Goal: Task Accomplishment & Management: Complete application form

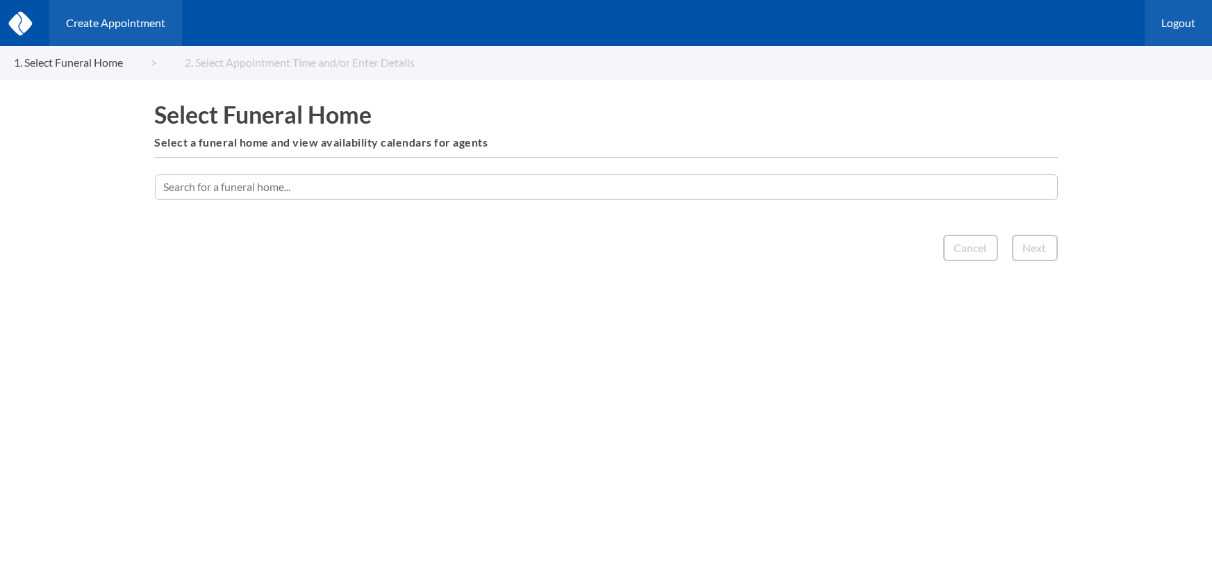
click at [1170, 28] on link "Logout" at bounding box center [1178, 22] width 67 height 47
click at [256, 196] on input "text" at bounding box center [606, 186] width 903 height 25
click at [266, 186] on input "text" at bounding box center [606, 186] width 903 height 25
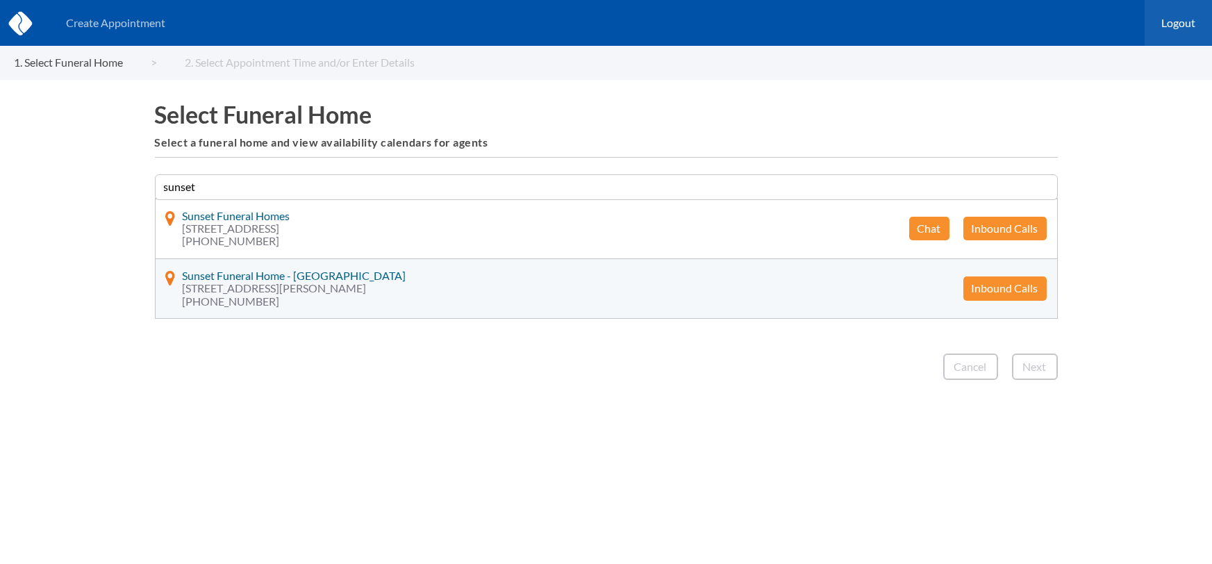
type input "sunset"
click at [986, 286] on button "Inbound Calls" at bounding box center [1005, 289] width 83 height 24
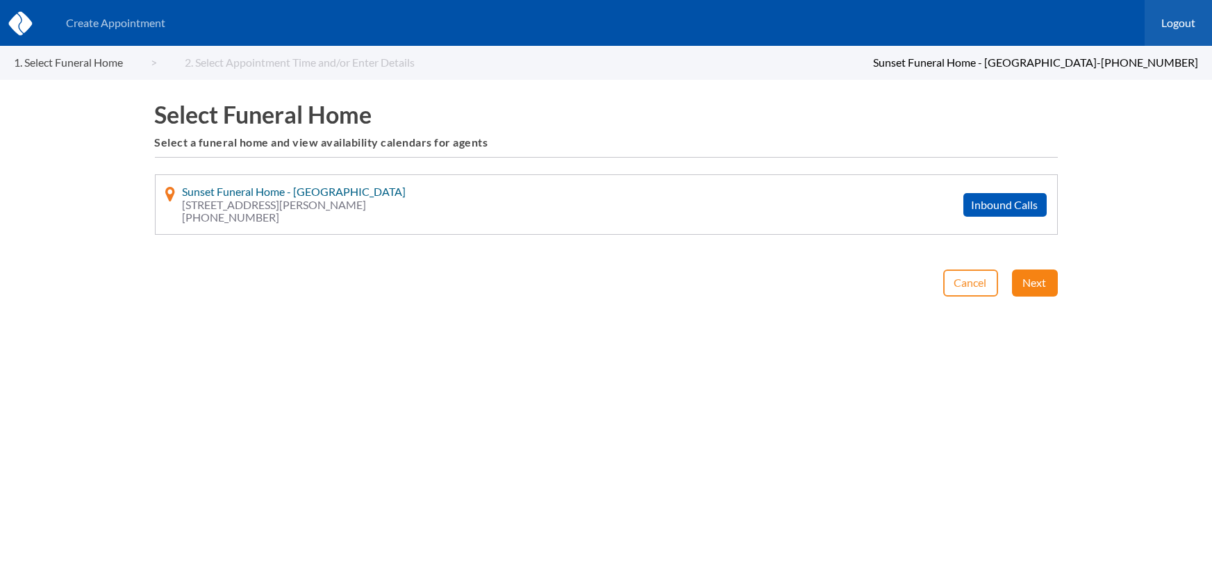
click at [1040, 288] on button "Next" at bounding box center [1035, 283] width 46 height 26
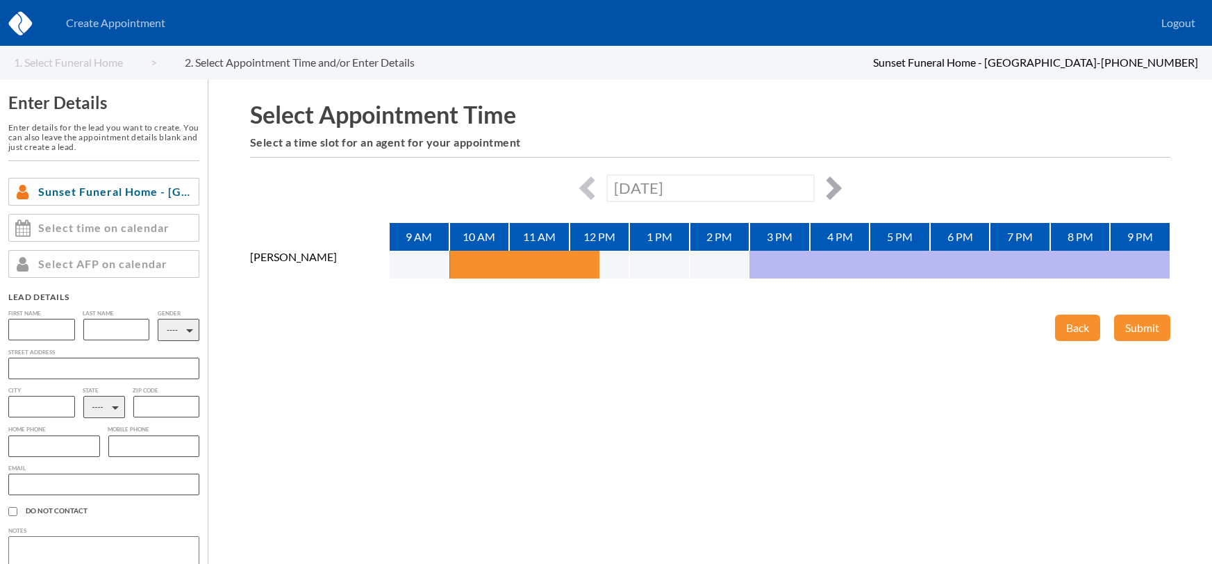
click at [828, 190] on button "button" at bounding box center [830, 188] width 24 height 24
click at [832, 183] on button "button" at bounding box center [830, 188] width 24 height 24
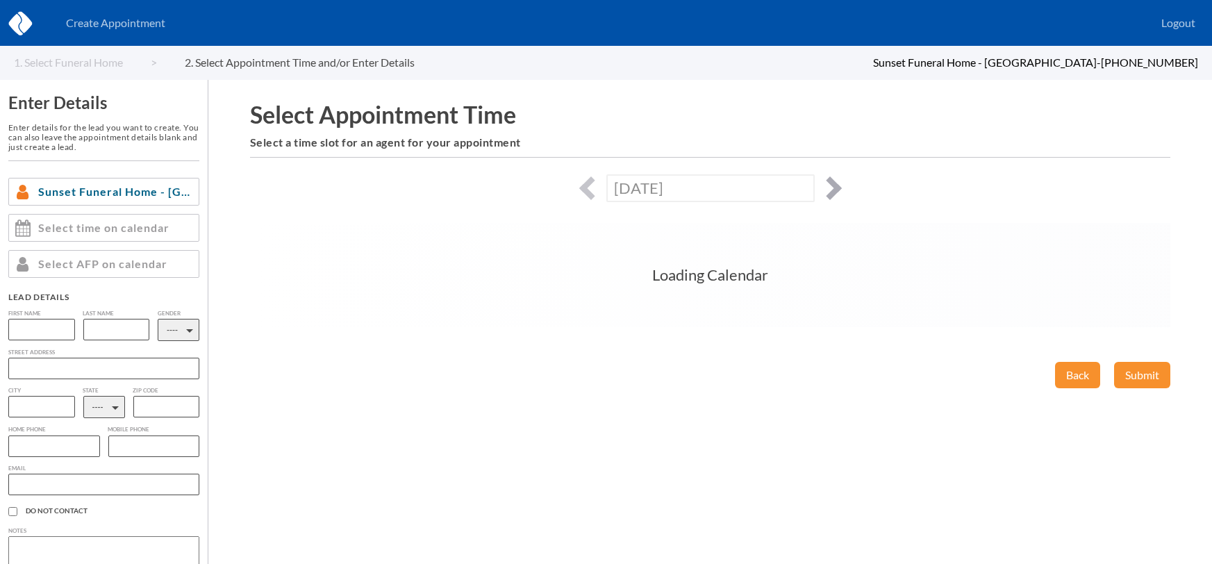
click at [832, 183] on button "button" at bounding box center [830, 188] width 24 height 24
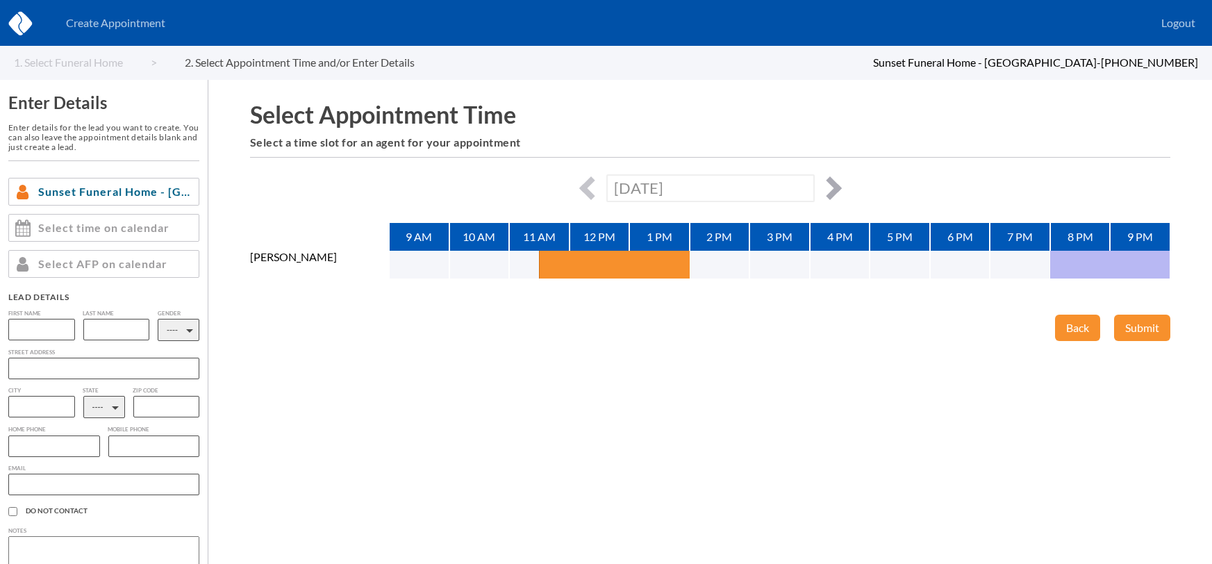
click at [832, 183] on button "button" at bounding box center [830, 188] width 24 height 24
type input "[DATE]"
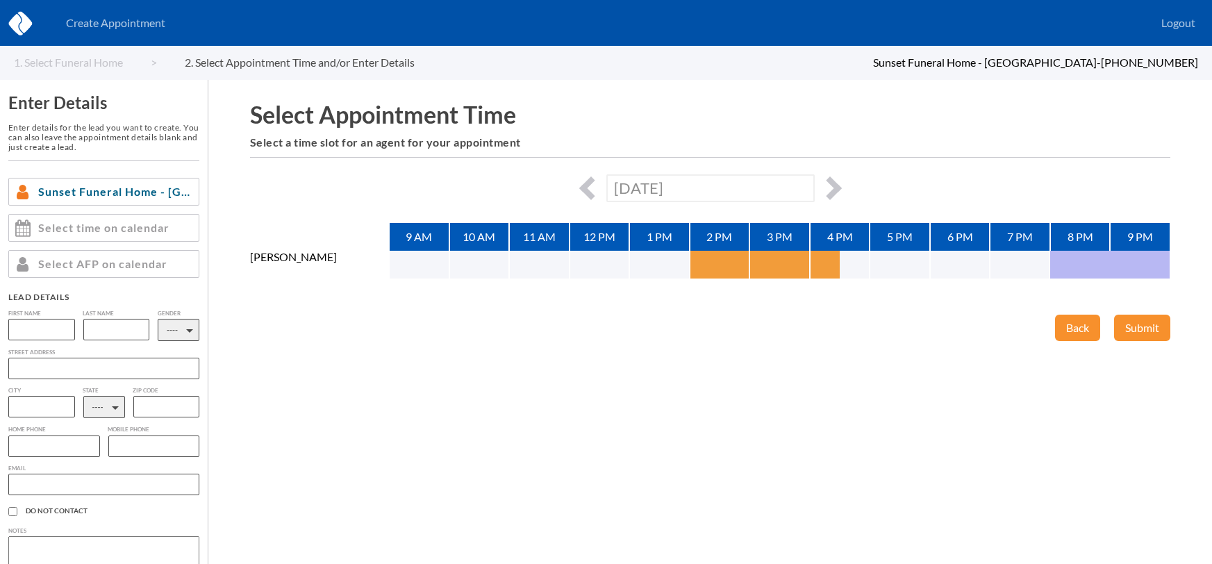
click at [709, 257] on button "button" at bounding box center [705, 265] width 30 height 28
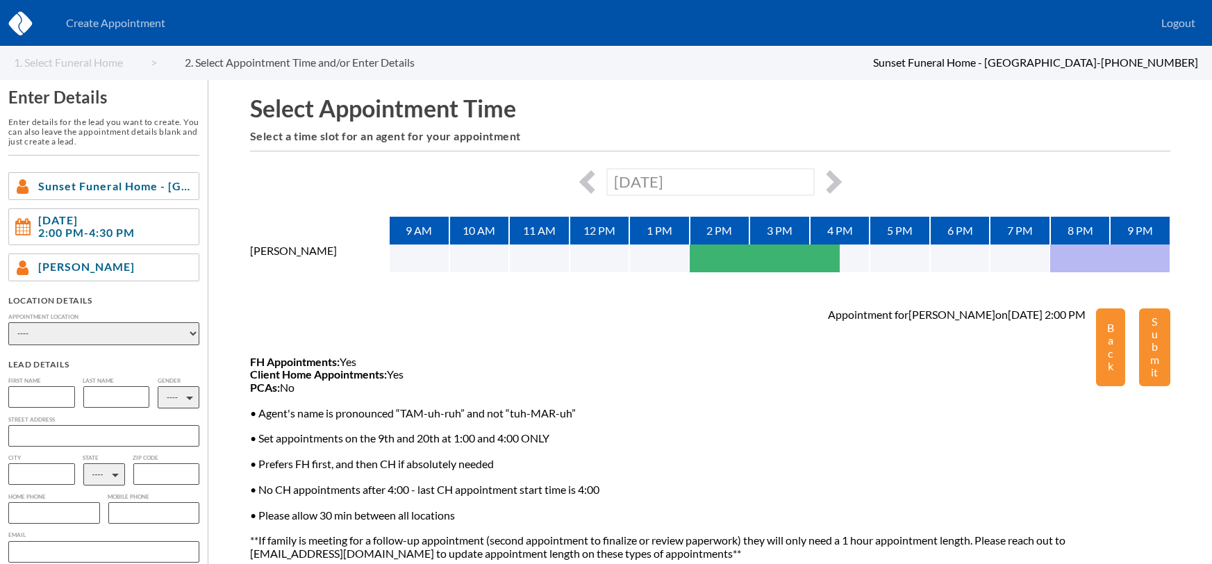
scroll to position [6, 0]
click at [81, 335] on select "---- Phone Consultation Sunset Funeral Home - [GEOGRAPHIC_DATA] Sunset Funeral …" at bounding box center [103, 333] width 191 height 23
click at [88, 336] on select "---- Phone Consultation Sunset Funeral Home - [GEOGRAPHIC_DATA] Sunset Funeral …" at bounding box center [103, 333] width 191 height 23
click at [88, 335] on select "---- Phone Consultation Sunset Funeral Home - [GEOGRAPHIC_DATA] Sunset Funeral …" at bounding box center [103, 333] width 191 height 23
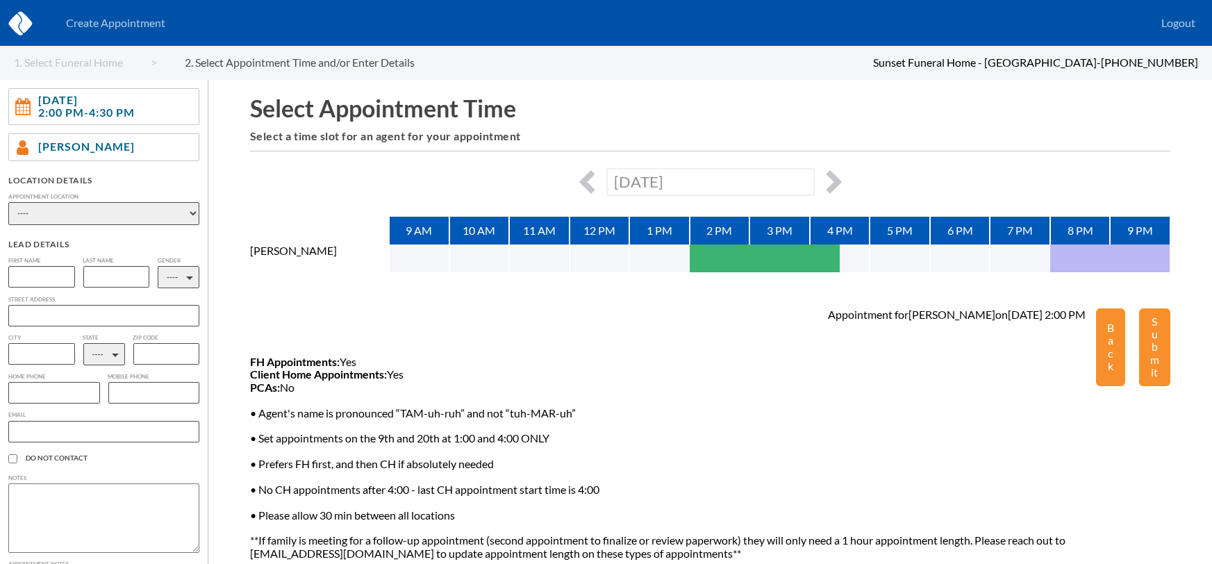
scroll to position [156, 0]
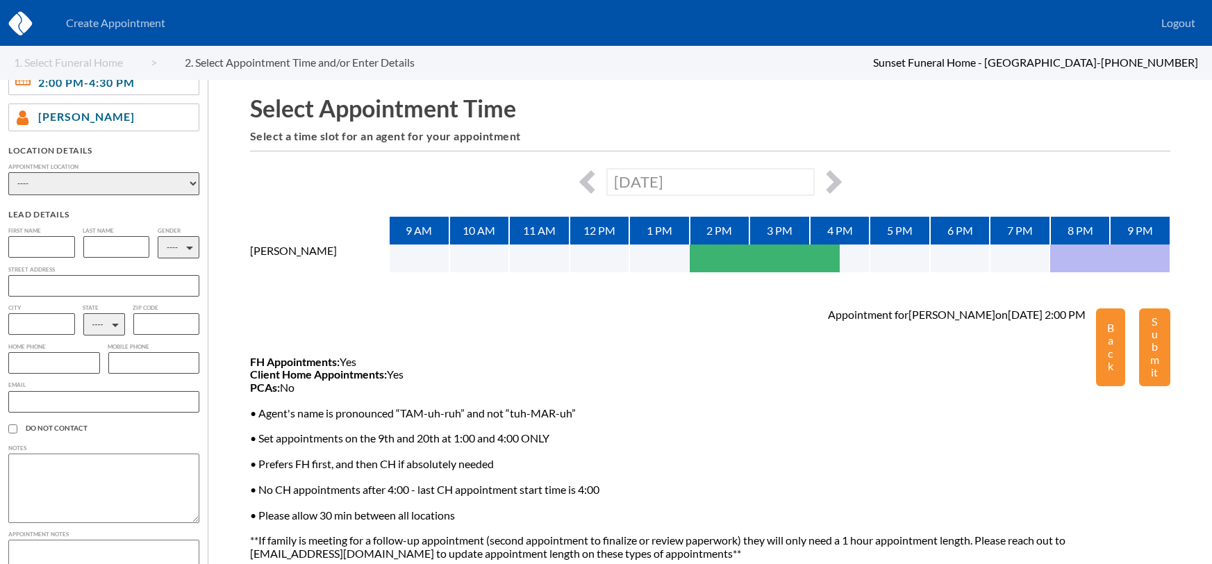
click at [142, 183] on select "---- Phone Consultation Sunset Funeral Home - [GEOGRAPHIC_DATA] Sunset Funeral …" at bounding box center [103, 183] width 191 height 23
select select "client_home"
click at [8, 172] on select "---- Phone Consultation Sunset Funeral Home - [GEOGRAPHIC_DATA] Sunset Funeral …" at bounding box center [103, 183] width 191 height 23
click at [56, 275] on input "text" at bounding box center [103, 286] width 191 height 22
paste input "[STREET_ADDRESS][PERSON_NAME]"
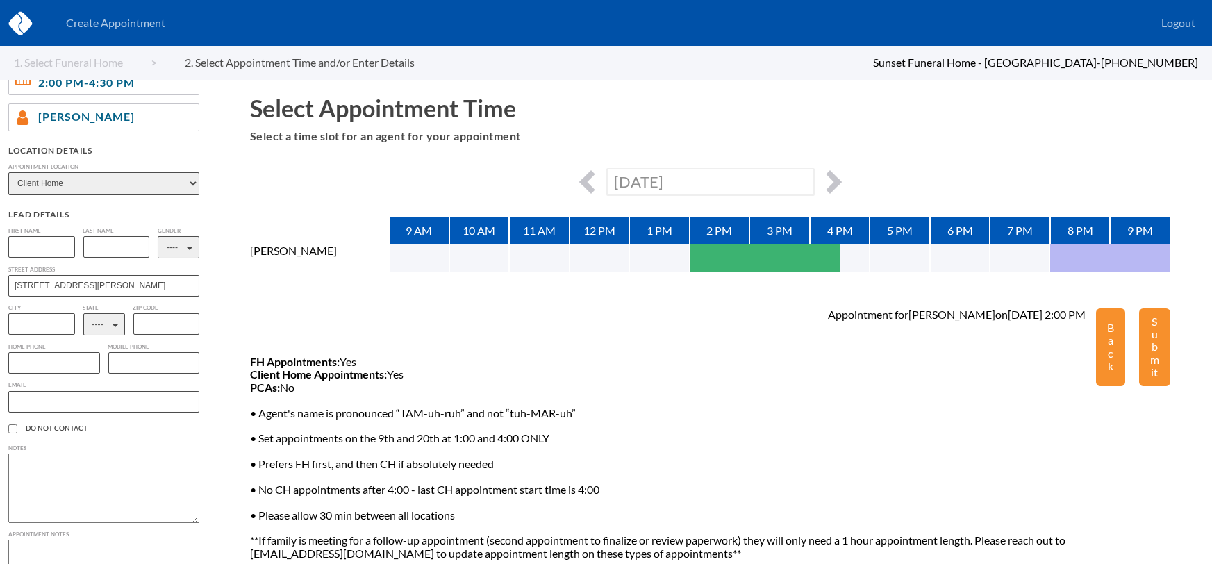
type input "[STREET_ADDRESS][PERSON_NAME]"
click at [42, 329] on input "text" at bounding box center [41, 324] width 67 height 22
paste input "Rantoul"
type input "Rantoul"
click at [106, 324] on select "---- AL AK AZ AR CA CO [GEOGRAPHIC_DATA] DE DC [GEOGRAPHIC_DATA] [GEOGRAPHIC_DA…" at bounding box center [104, 324] width 42 height 22
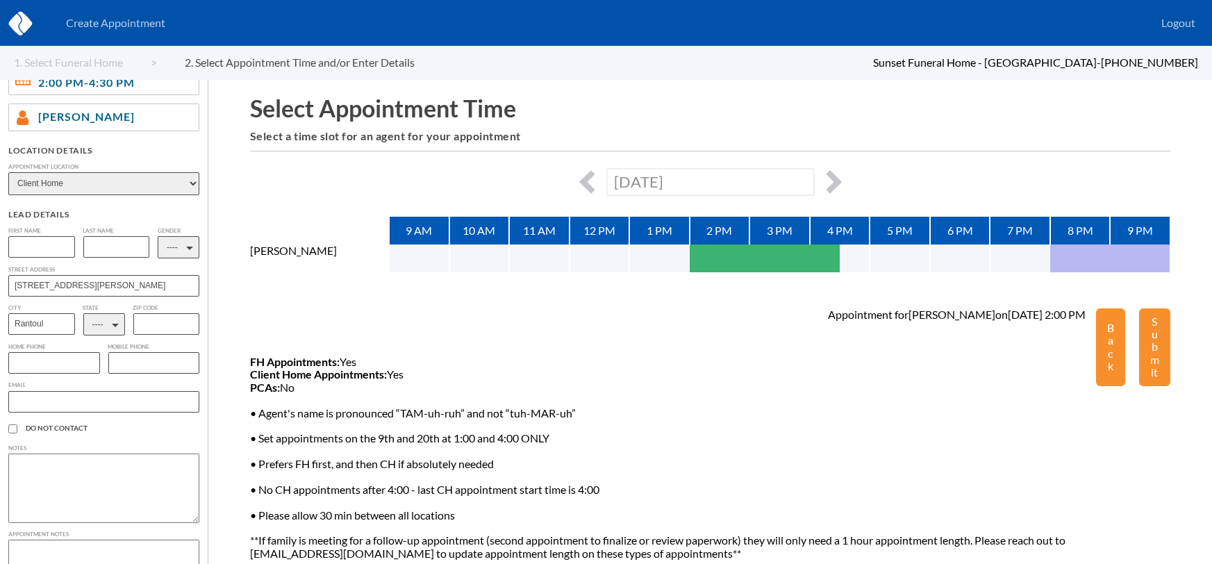
select select "IL"
click at [83, 313] on select "---- AL AK AZ AR CA CO [GEOGRAPHIC_DATA] DE DC [GEOGRAPHIC_DATA] [GEOGRAPHIC_DA…" at bounding box center [104, 324] width 42 height 22
click at [165, 324] on input "text" at bounding box center [166, 324] width 67 height 22
type input "61866"
click at [302, 343] on div "Appointment for [PERSON_NAME] on [DATE] 2:00 PM FH Appointments: Yes Client Hom…" at bounding box center [673, 434] width 846 height 252
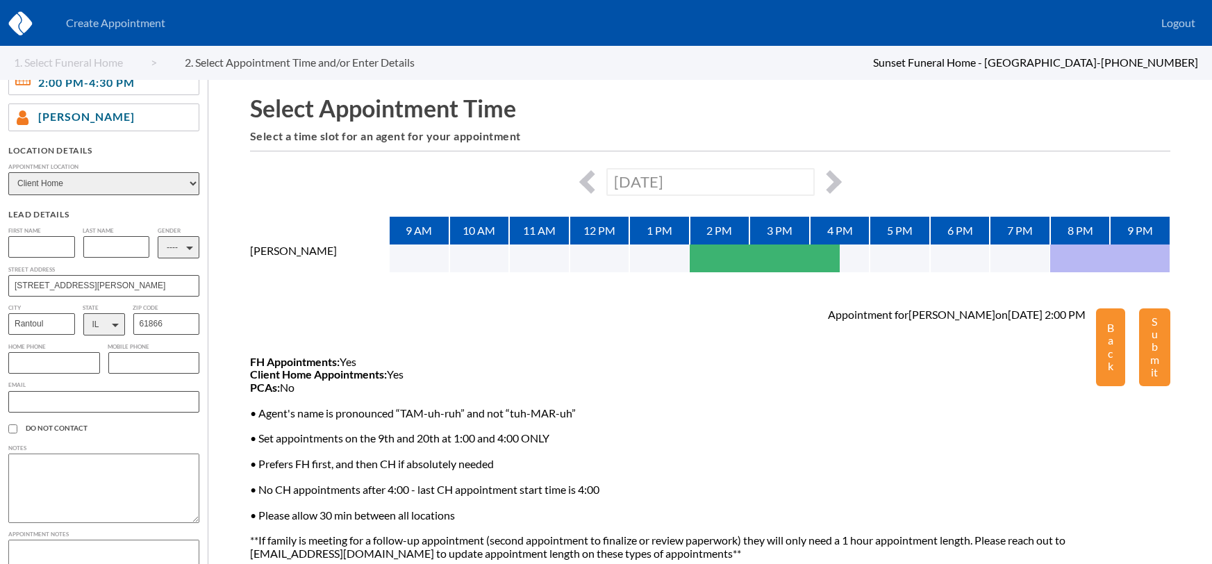
click at [53, 245] on input "text" at bounding box center [41, 247] width 67 height 22
type input "[PERSON_NAME]"
click at [178, 239] on select "---- M F" at bounding box center [179, 247] width 42 height 22
select select "1"
click at [158, 236] on select "---- M F" at bounding box center [179, 247] width 42 height 22
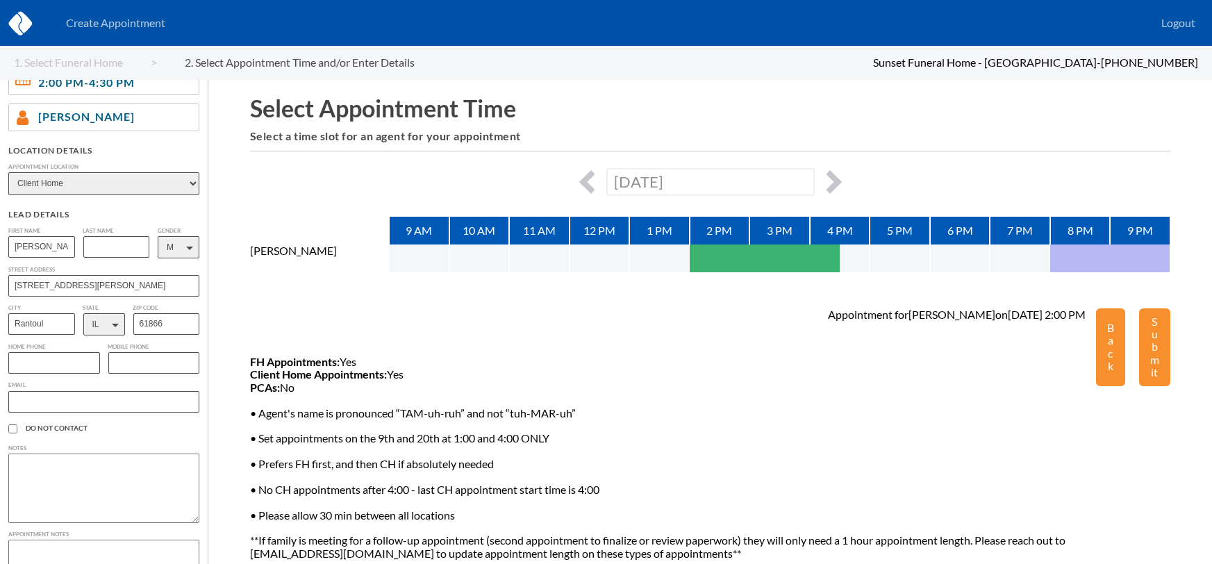
click at [147, 228] on label "Last Name" at bounding box center [116, 231] width 67 height 6
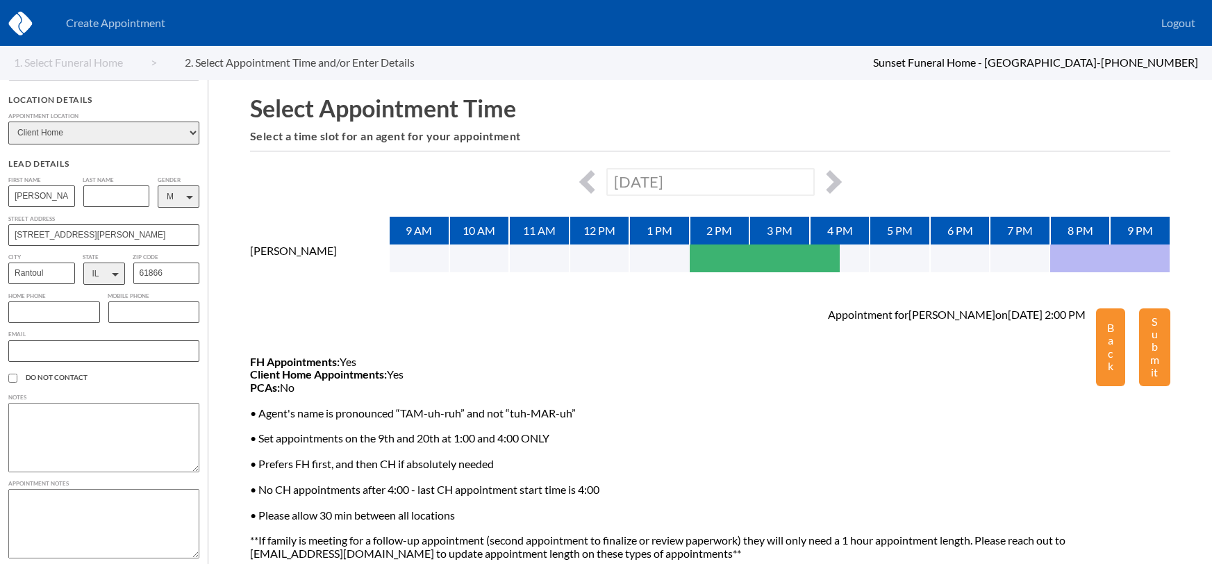
scroll to position [209, 0]
click at [22, 310] on input "text" at bounding box center [54, 310] width 92 height 22
paste input "[PHONE_NUMBER]"
type input "[PHONE_NUMBER]"
click at [58, 329] on label "Email" at bounding box center [103, 332] width 191 height 6
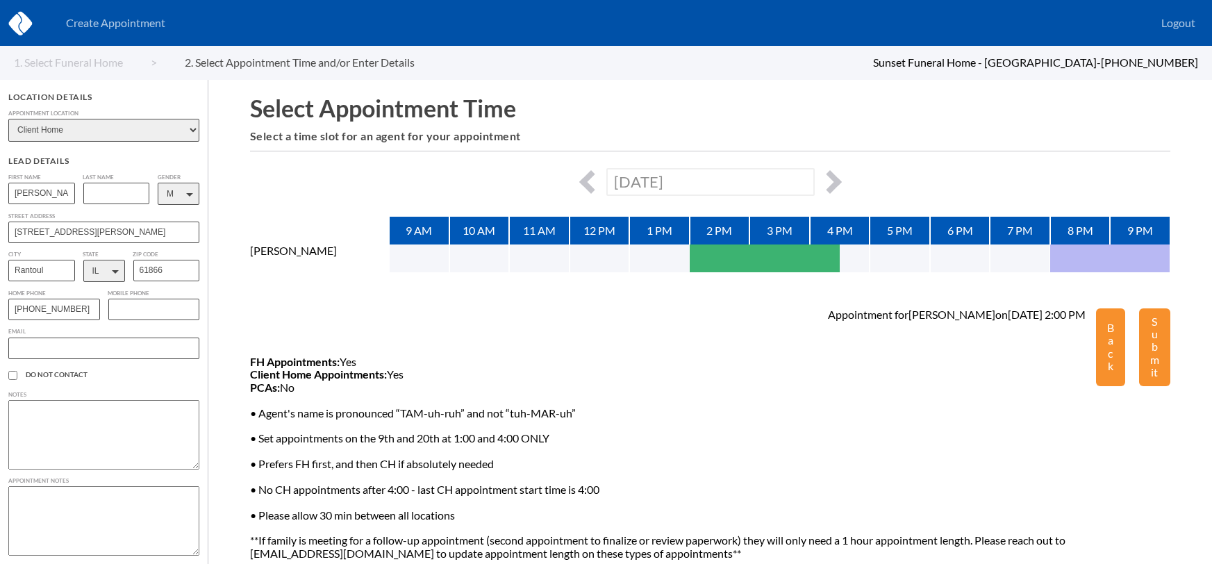
click at [76, 418] on textarea at bounding box center [103, 434] width 191 height 69
click at [705, 257] on button "button" at bounding box center [705, 259] width 30 height 28
click at [526, 255] on button "button" at bounding box center [524, 259] width 30 height 28
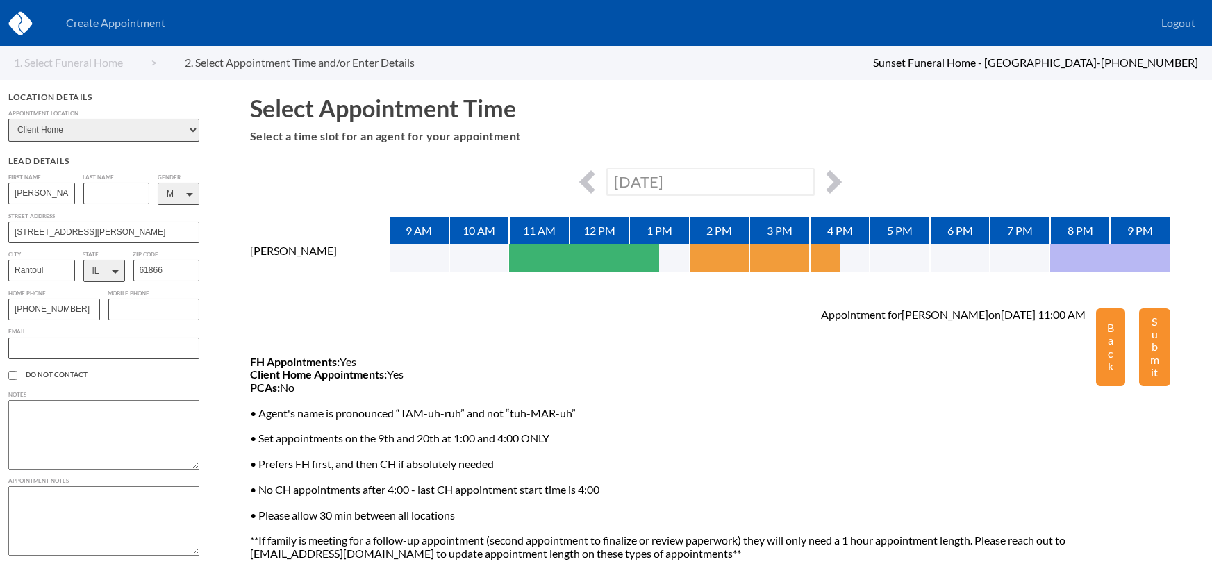
click at [714, 265] on button "button" at bounding box center [705, 259] width 30 height 28
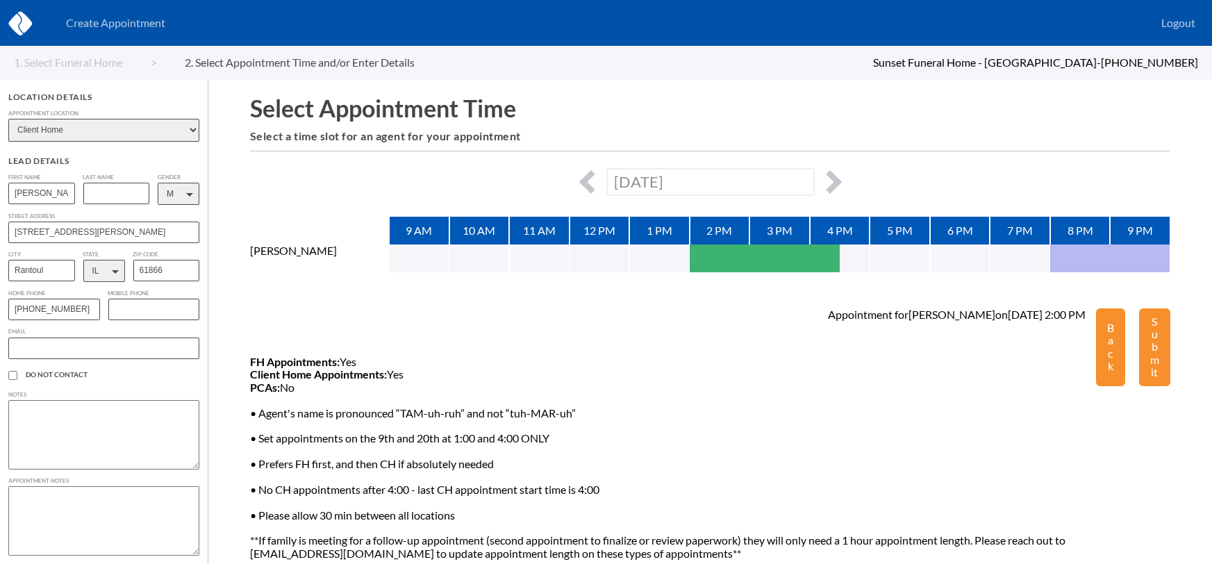
click at [142, 418] on textarea at bounding box center [103, 434] width 191 height 69
click at [64, 429] on textarea at bounding box center [103, 434] width 191 height 69
click at [135, 406] on textarea "I called [PERSON_NAME]" at bounding box center [103, 434] width 191 height 69
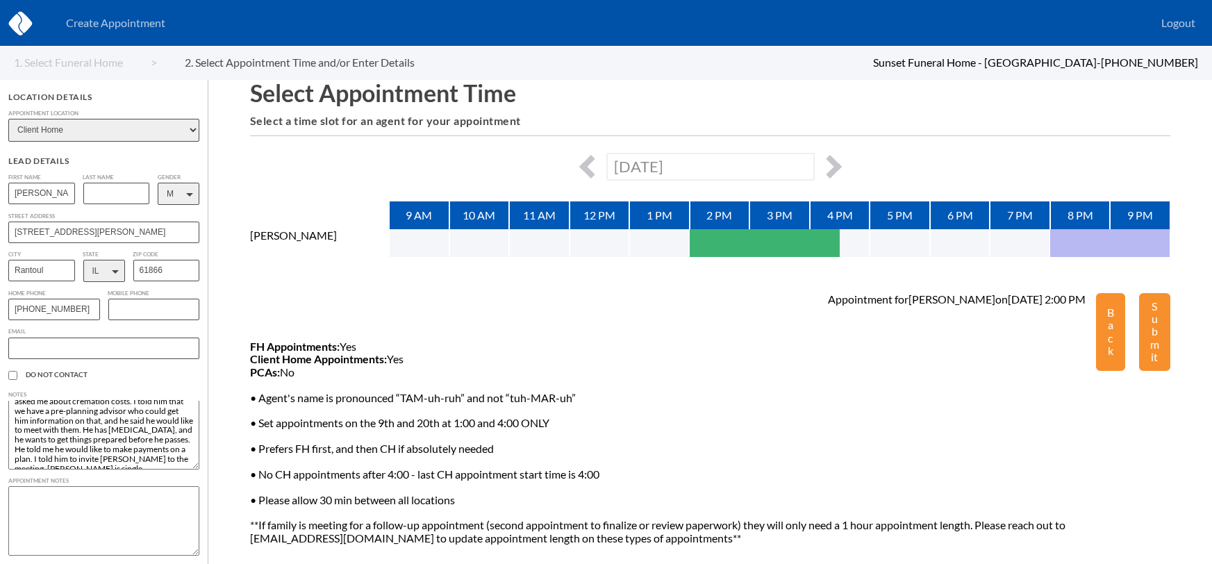
scroll to position [0, 0]
drag, startPoint x: 88, startPoint y: 453, endPoint x: 15, endPoint y: 402, distance: 89.4
click at [15, 402] on textarea "I called [PERSON_NAME], and [PERSON_NAME] answered. He is [PERSON_NAME]'s roomm…" at bounding box center [103, 434] width 191 height 69
type textarea "I called [PERSON_NAME], and [PERSON_NAME] answered. He is [PERSON_NAME]'s roomm…"
click at [114, 501] on textarea at bounding box center [103, 520] width 191 height 69
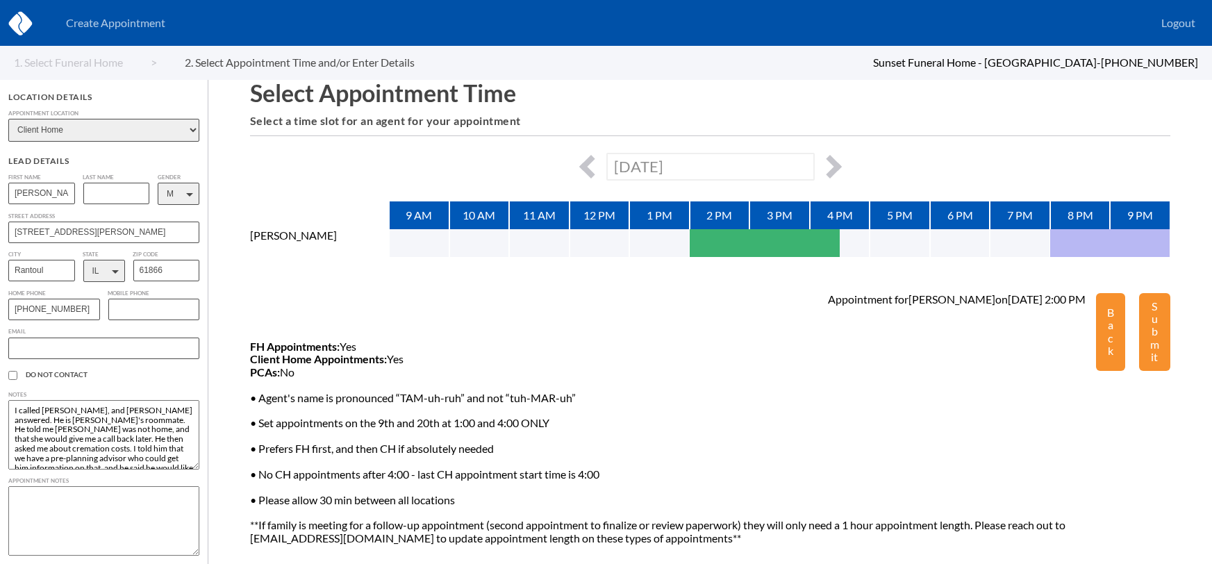
paste textarea "I called [PERSON_NAME], and [PERSON_NAME] answered. He is [PERSON_NAME]'s roomm…"
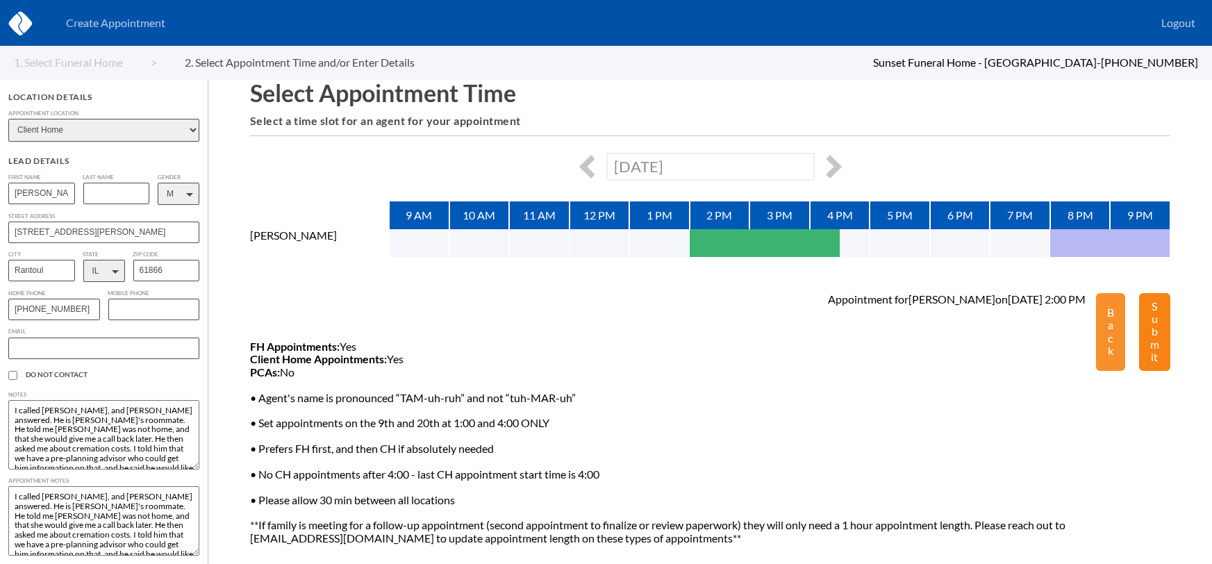
type textarea "I called [PERSON_NAME], and [PERSON_NAME] answered. He is [PERSON_NAME]'s roomm…"
click at [1150, 344] on button "Submit" at bounding box center [1154, 332] width 31 height 78
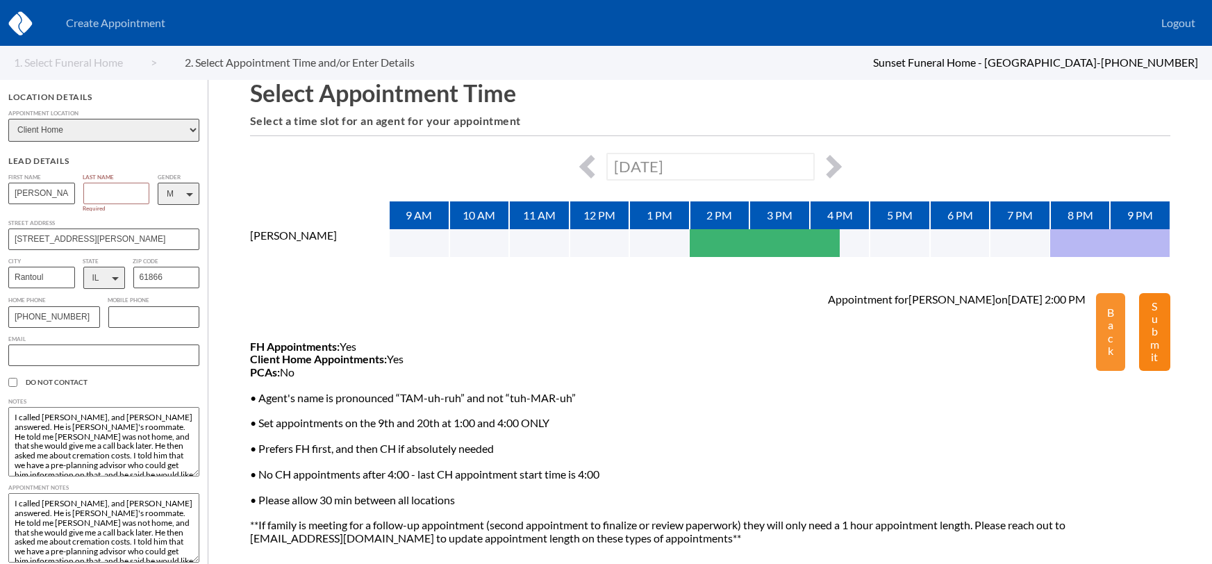
click at [1156, 324] on button "Submit" at bounding box center [1154, 332] width 31 height 78
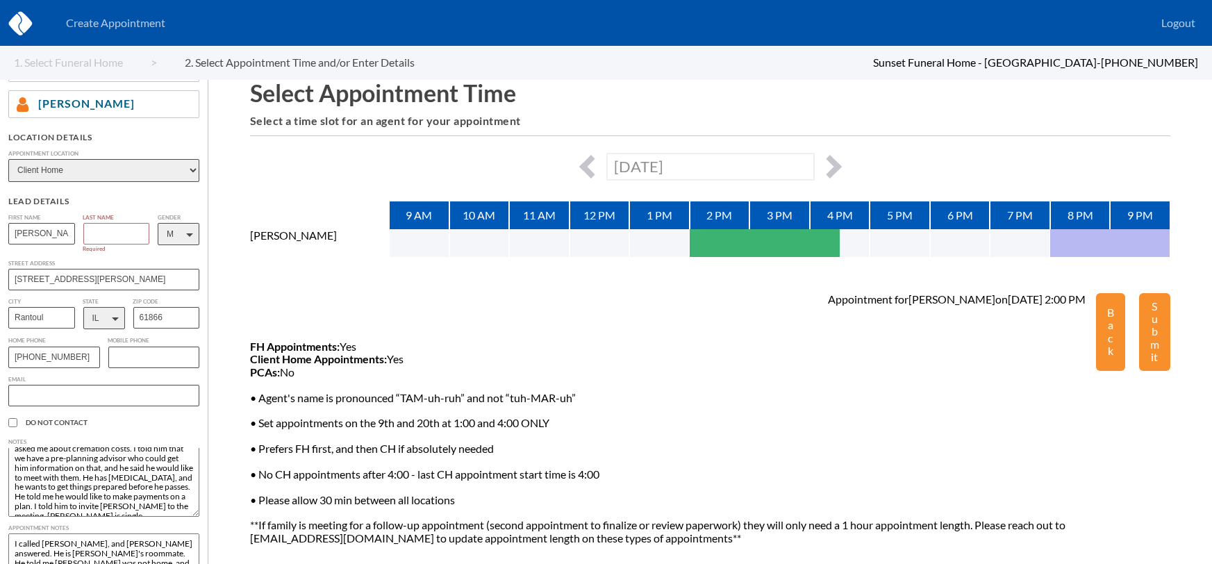
scroll to position [160, 0]
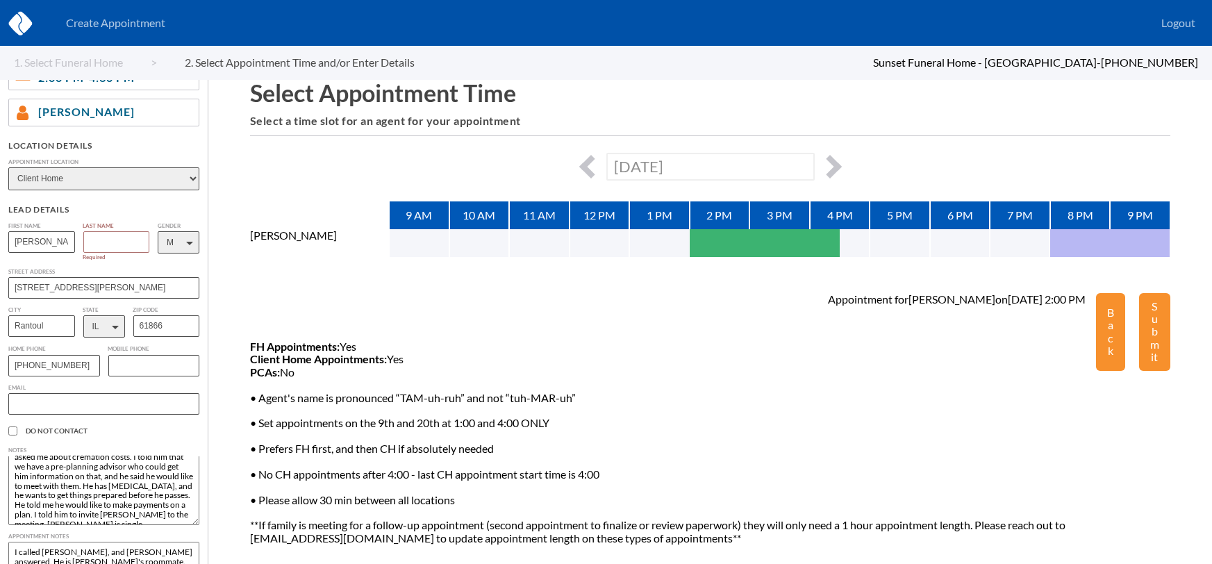
click at [109, 236] on input "text" at bounding box center [116, 242] width 67 height 22
type input "[PERSON_NAME]"
click at [291, 297] on div "Appointment for [PERSON_NAME] on [DATE] 2:00 PM FH Appointments: Yes Client Hom…" at bounding box center [673, 419] width 846 height 252
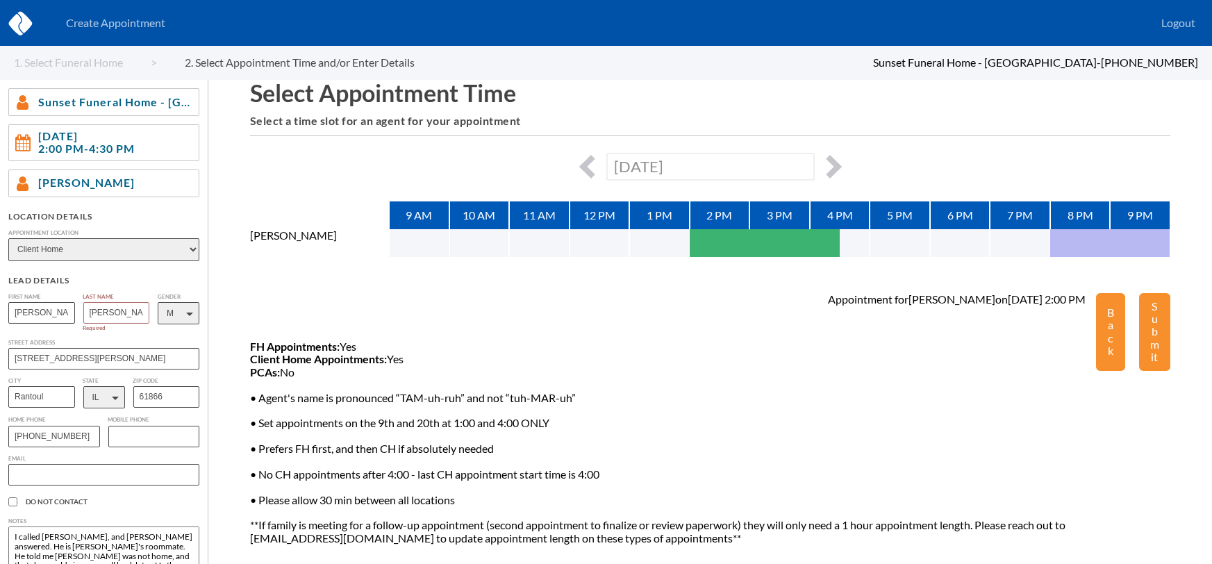
scroll to position [83, 0]
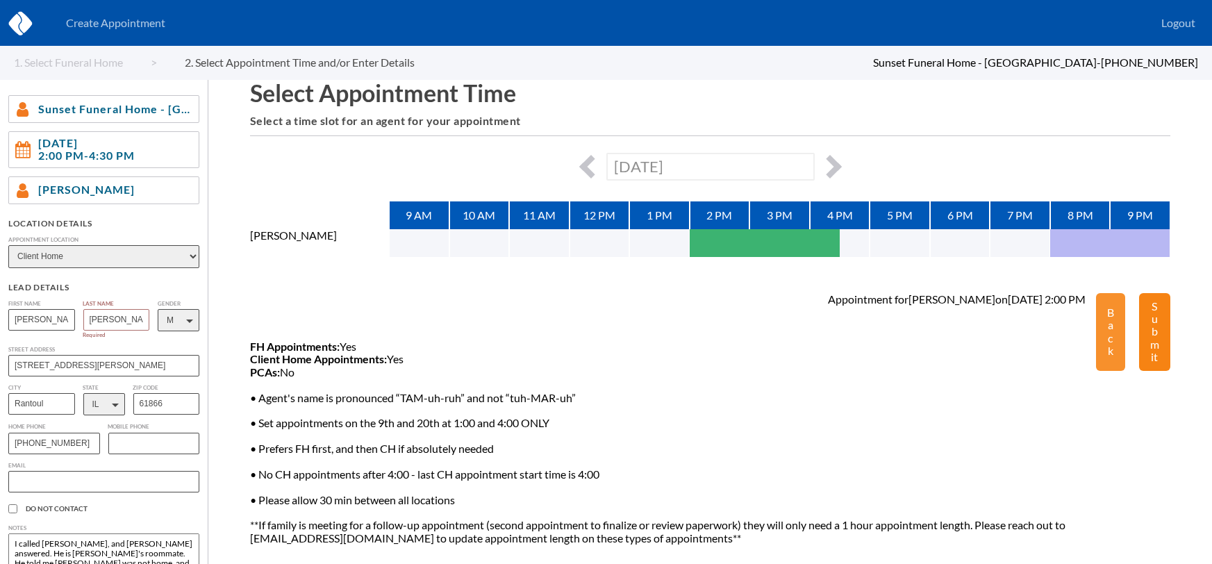
click at [1164, 339] on button "Submit" at bounding box center [1154, 332] width 31 height 78
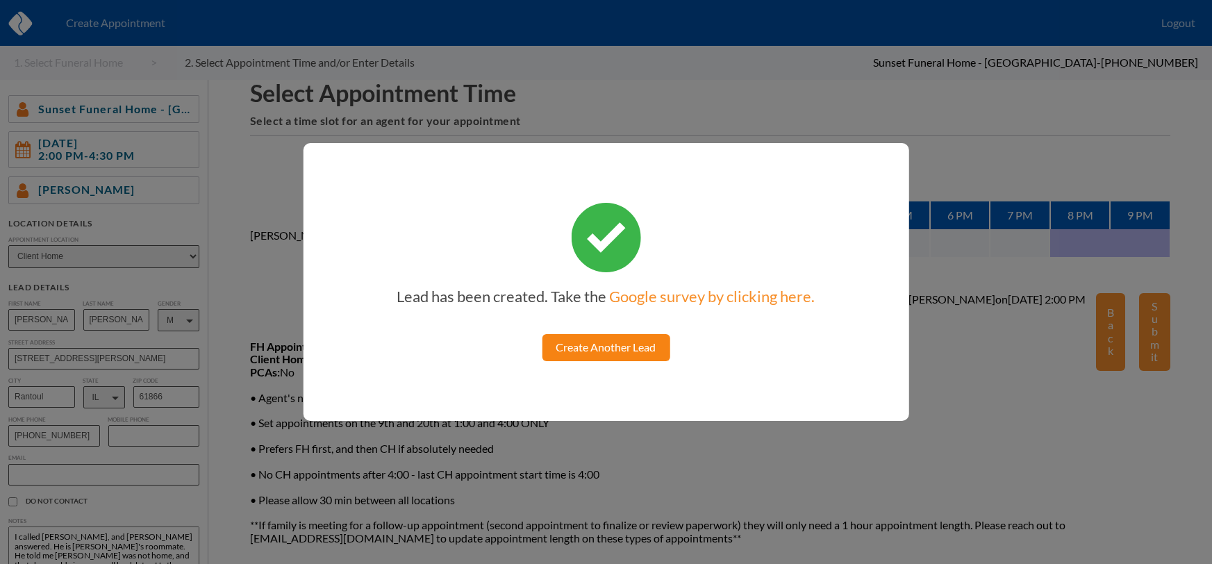
click at [634, 358] on link "Create Another Lead" at bounding box center [607, 347] width 128 height 26
